Goal: Check status

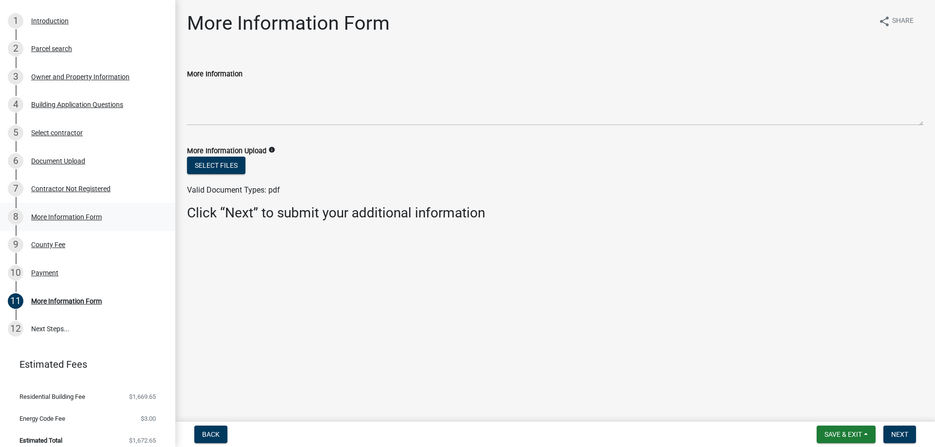
scroll to position [131, 0]
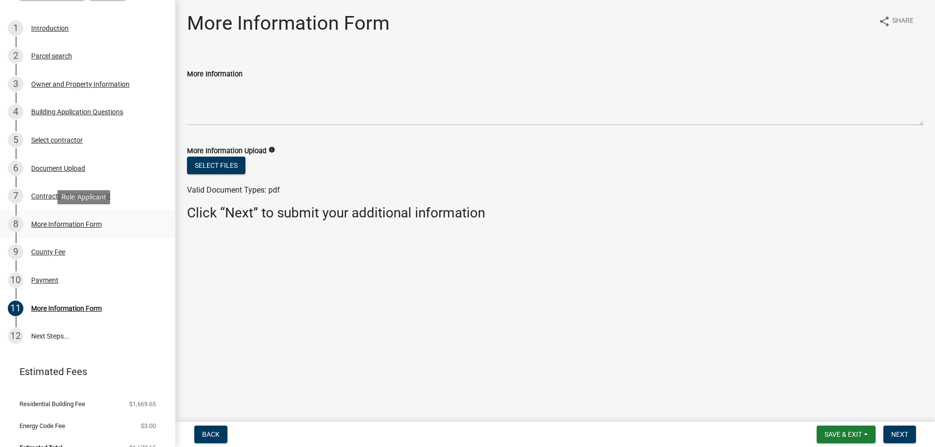
click at [97, 226] on div "More Information Form" at bounding box center [66, 224] width 71 height 7
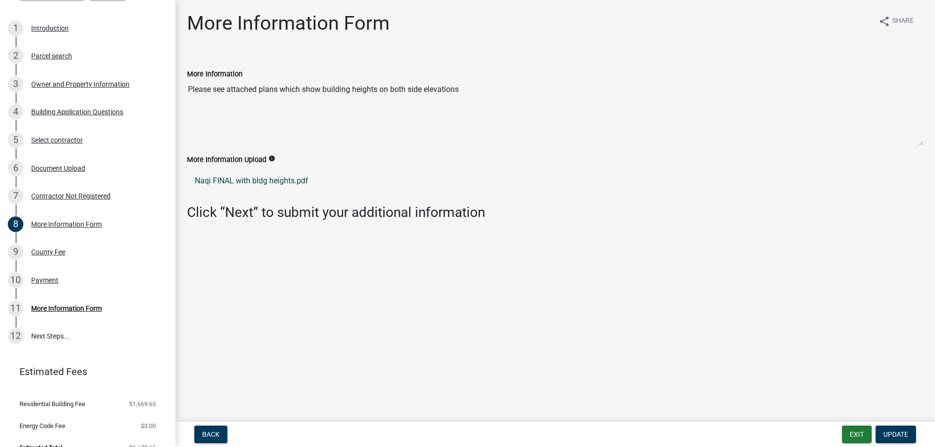
click at [298, 178] on link "Naqi FINAL with bldg heights.pdf" at bounding box center [555, 180] width 736 height 23
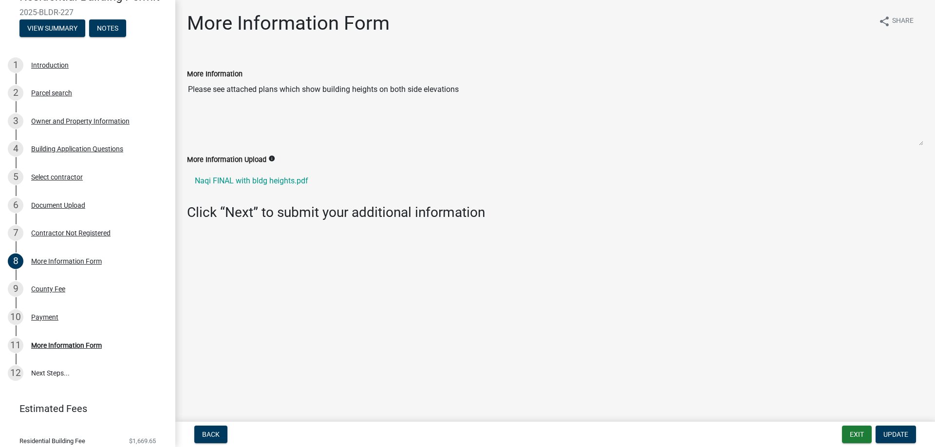
scroll to position [147, 0]
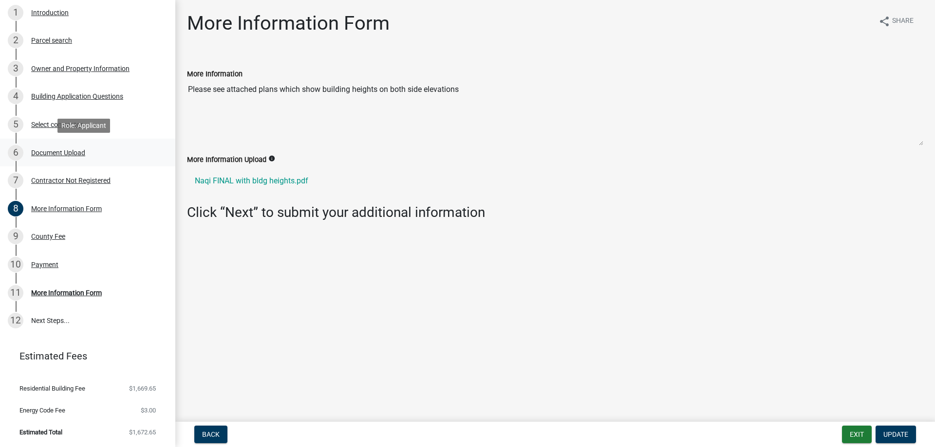
drag, startPoint x: 75, startPoint y: 152, endPoint x: 150, endPoint y: 154, distance: 75.0
click at [75, 152] on div "Document Upload" at bounding box center [58, 152] width 54 height 7
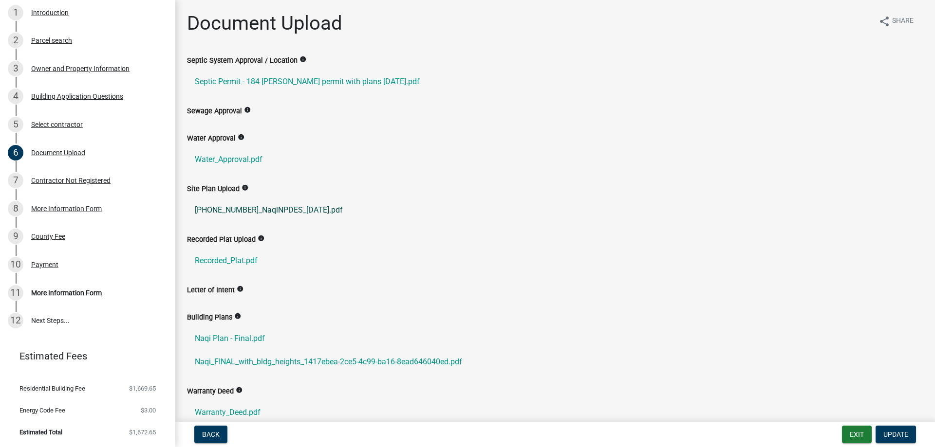
click at [312, 210] on link "[PHONE_NUMBER]_NaqiNPDES_[DATE].pdf" at bounding box center [555, 210] width 736 height 23
click at [361, 360] on link "Naqi_FINAL_with_bldg_heights_1417ebea-2ce5-4c99-ba16-8ead646040ed.pdf" at bounding box center [555, 361] width 736 height 23
click at [417, 361] on link "Naqi_FINAL_with_bldg_heights_1417ebea-2ce5-4c99-ba16-8ead646040ed.pdf" at bounding box center [555, 361] width 736 height 23
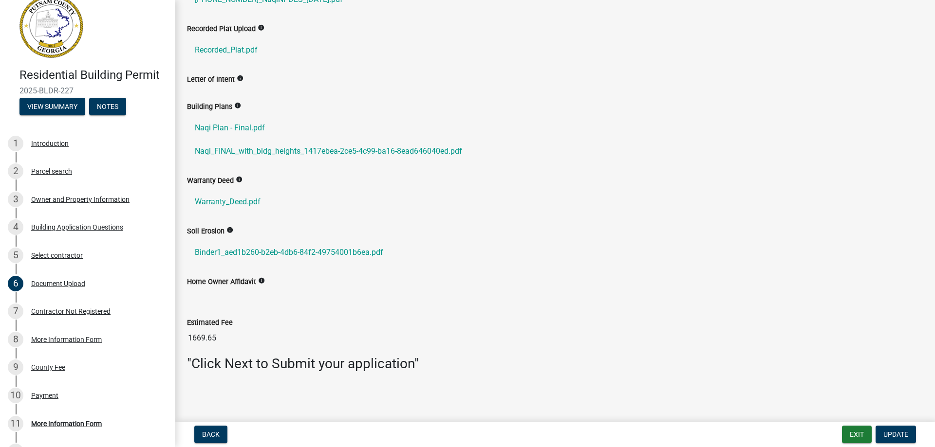
scroll to position [0, 0]
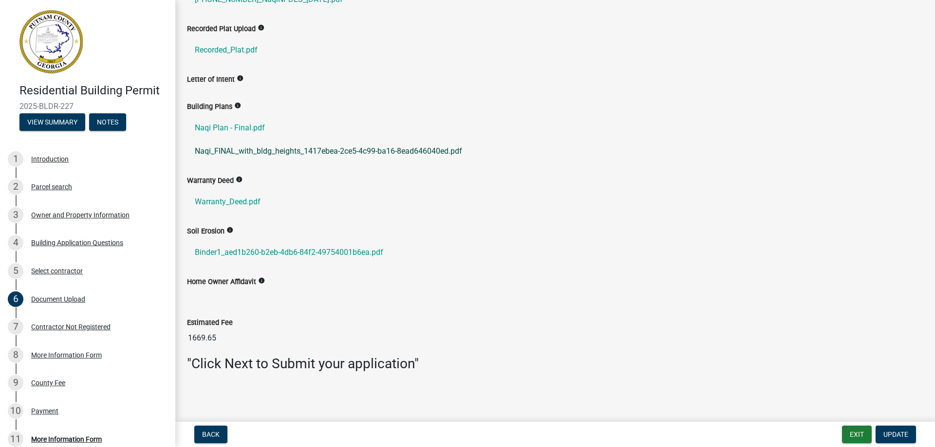
click at [392, 153] on link "Naqi_FINAL_with_bldg_heights_1417ebea-2ce5-4c99-ba16-8ead646040ed.pdf" at bounding box center [555, 151] width 736 height 23
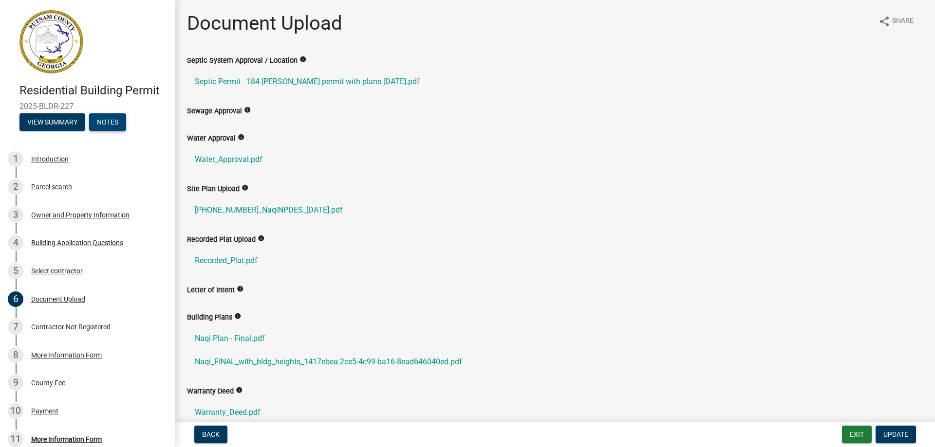
click at [110, 118] on button "Notes" at bounding box center [107, 122] width 37 height 18
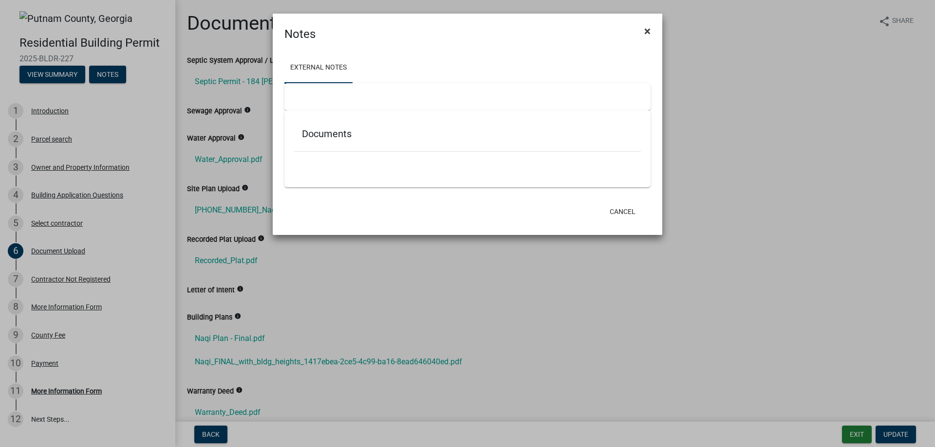
click at [649, 31] on span "×" at bounding box center [647, 31] width 6 height 14
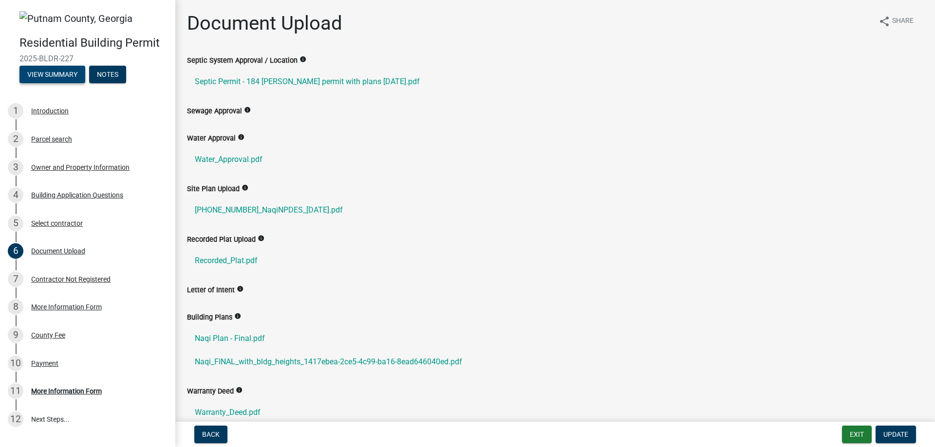
click at [38, 73] on button "View Summary" at bounding box center [52, 75] width 66 height 18
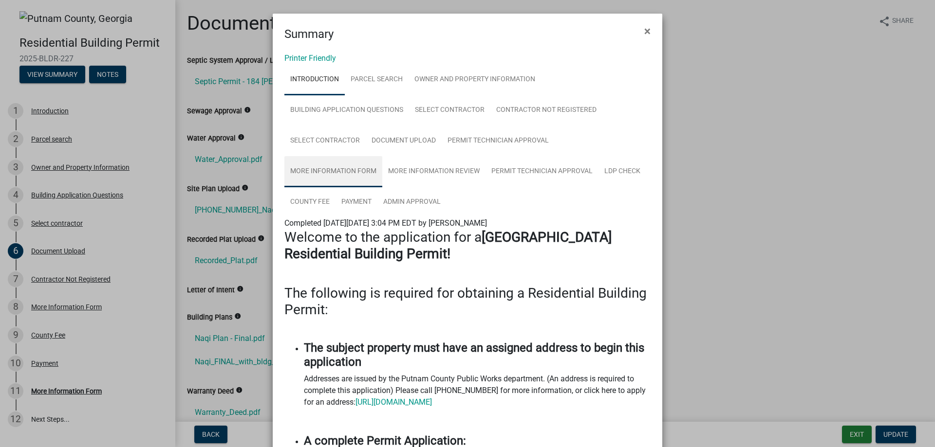
click at [345, 170] on link "More Information Form" at bounding box center [333, 171] width 98 height 31
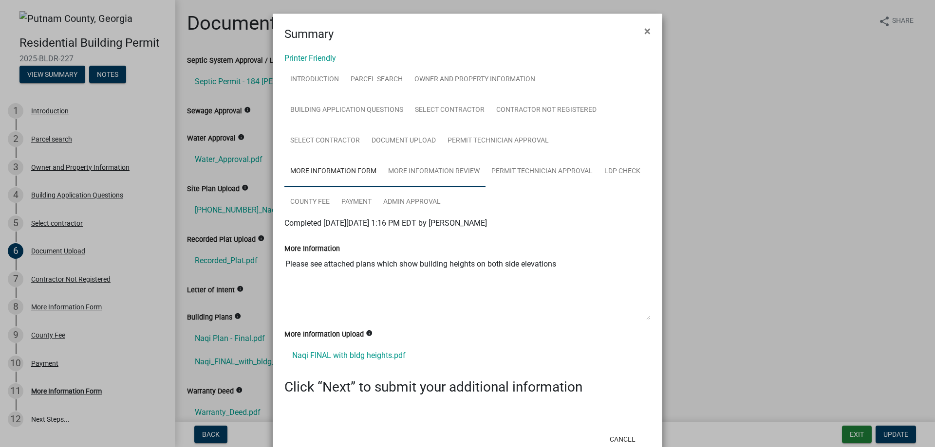
click at [445, 174] on link "More Information Review" at bounding box center [433, 171] width 103 height 31
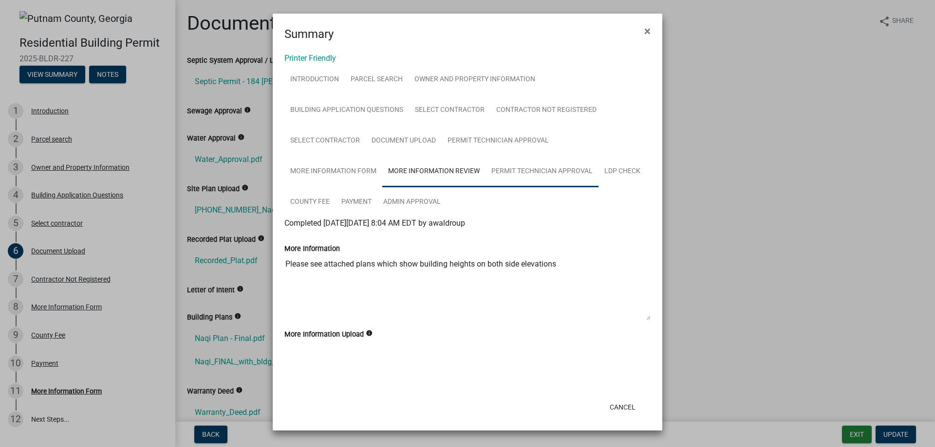
click at [512, 172] on link "Permit Technician Approval" at bounding box center [541, 171] width 113 height 31
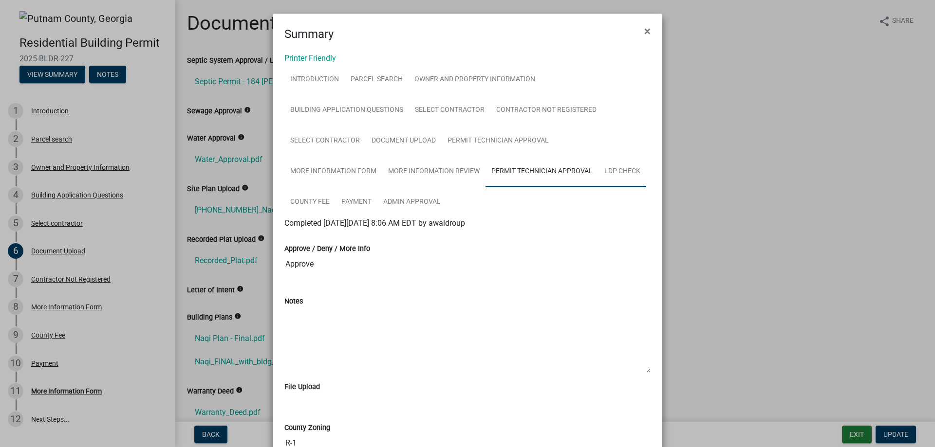
click at [613, 169] on link "LDP Check" at bounding box center [622, 171] width 48 height 31
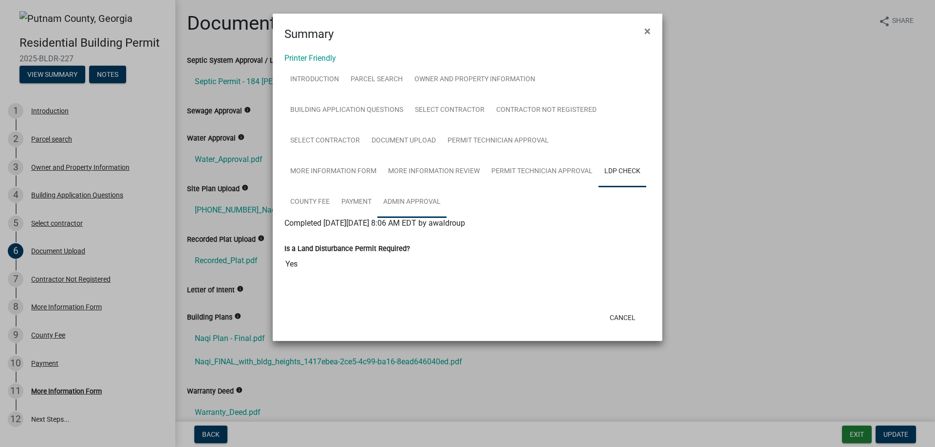
click at [410, 201] on link "Admin Approval" at bounding box center [411, 202] width 69 height 31
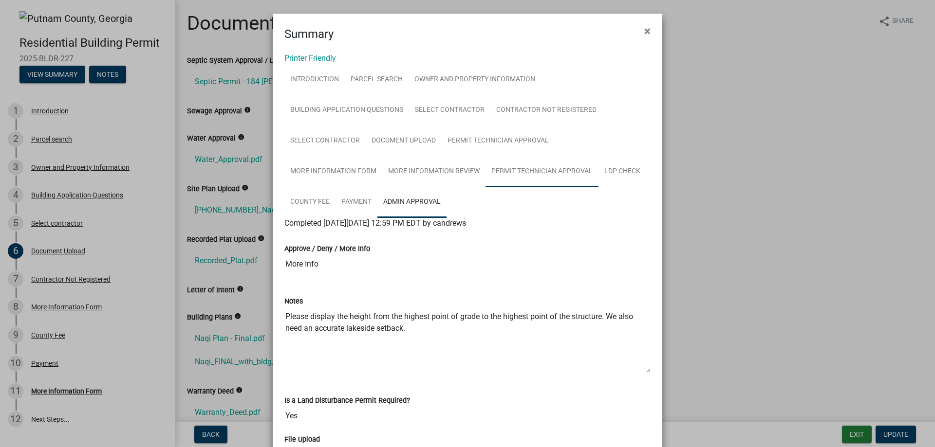
click at [504, 172] on link "Permit Technician Approval" at bounding box center [541, 171] width 113 height 31
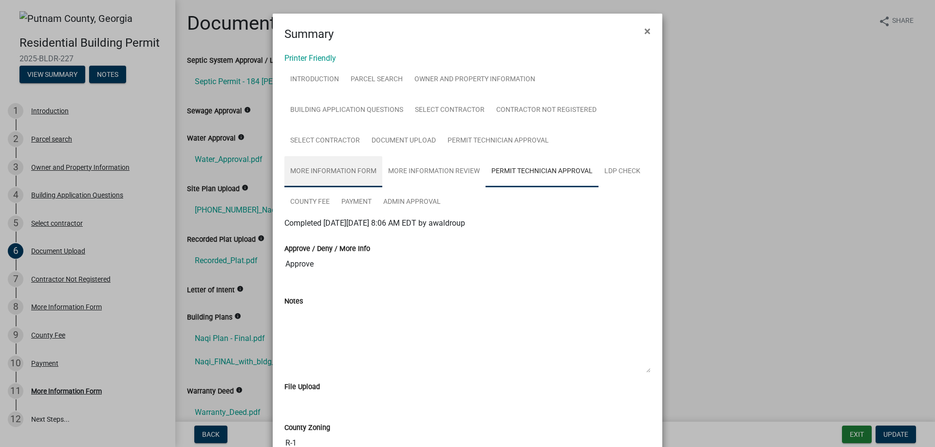
click at [347, 166] on link "More Information Form" at bounding box center [333, 171] width 98 height 31
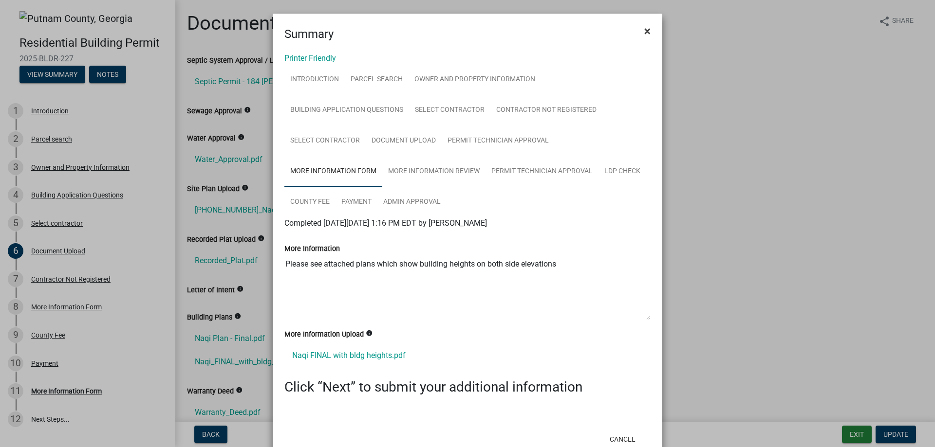
click at [645, 32] on span "×" at bounding box center [647, 31] width 6 height 14
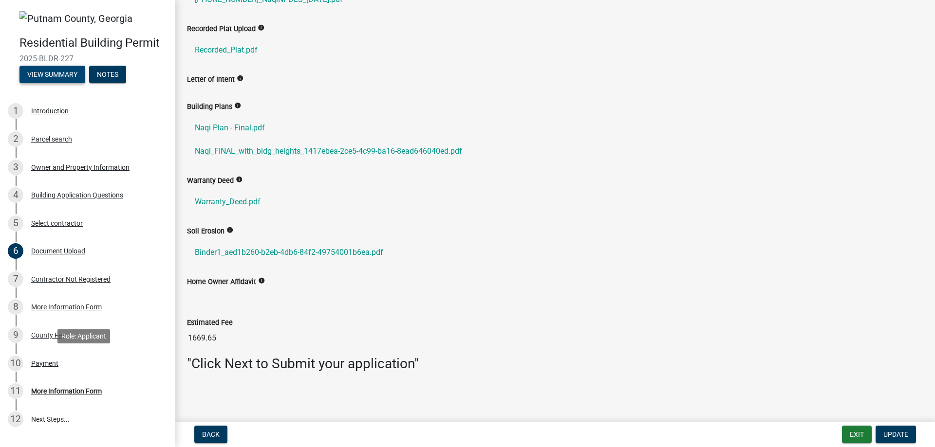
scroll to position [99, 0]
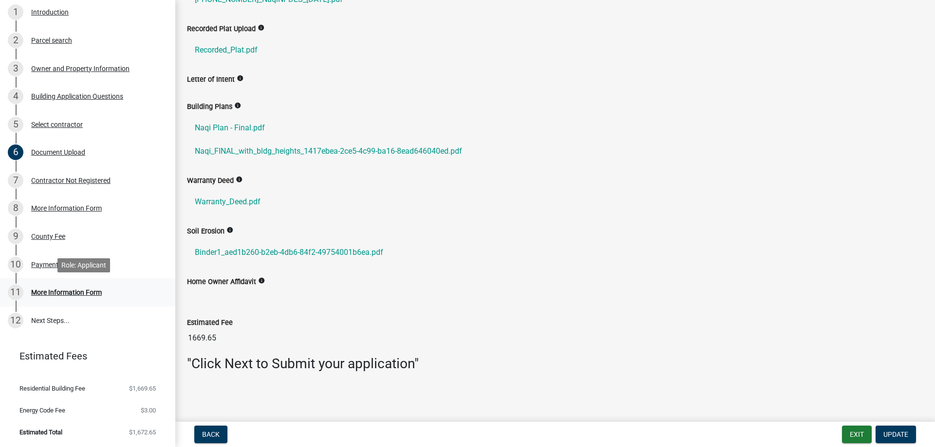
click at [83, 297] on div "11 More Information Form" at bounding box center [84, 293] width 152 height 16
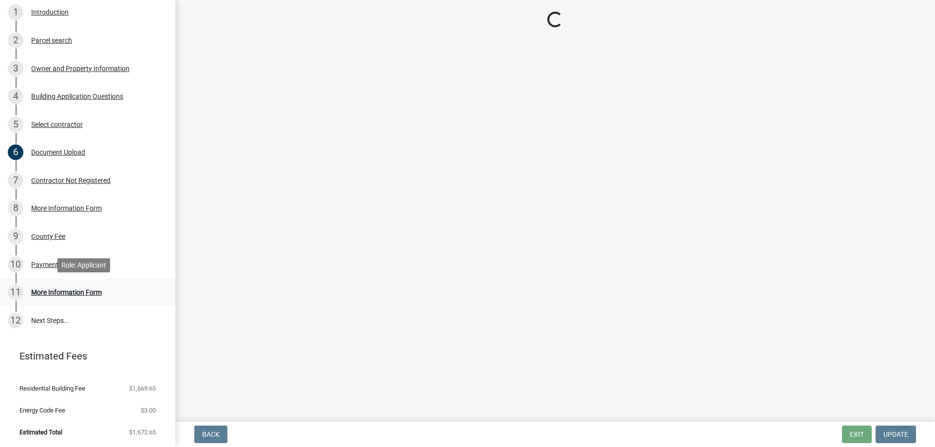
scroll to position [0, 0]
